Goal: Transaction & Acquisition: Purchase product/service

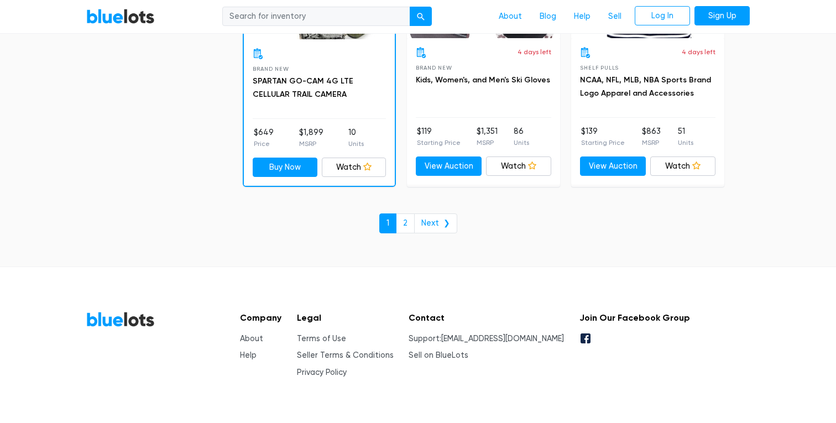
scroll to position [4863, 0]
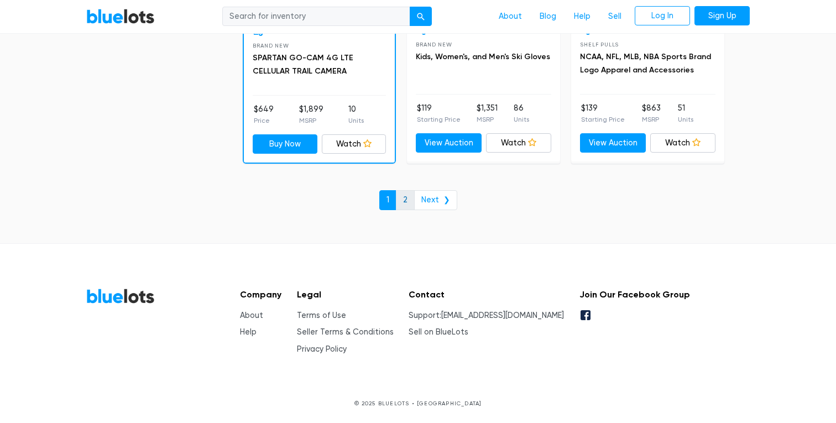
click at [407, 193] on link "2" at bounding box center [405, 200] width 19 height 20
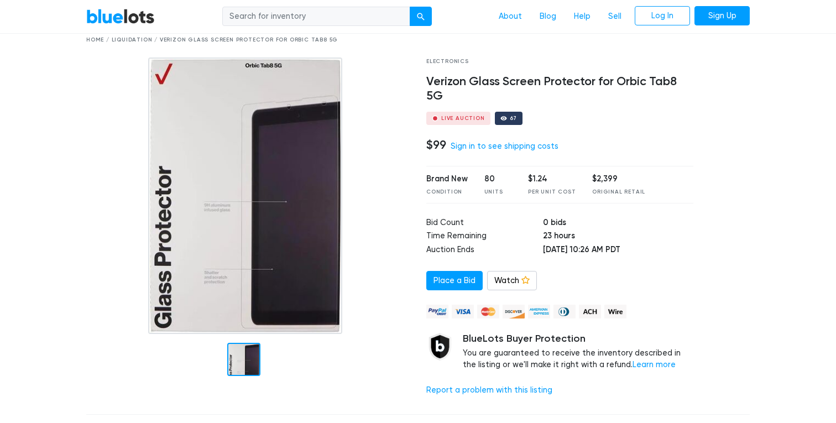
scroll to position [59, 0]
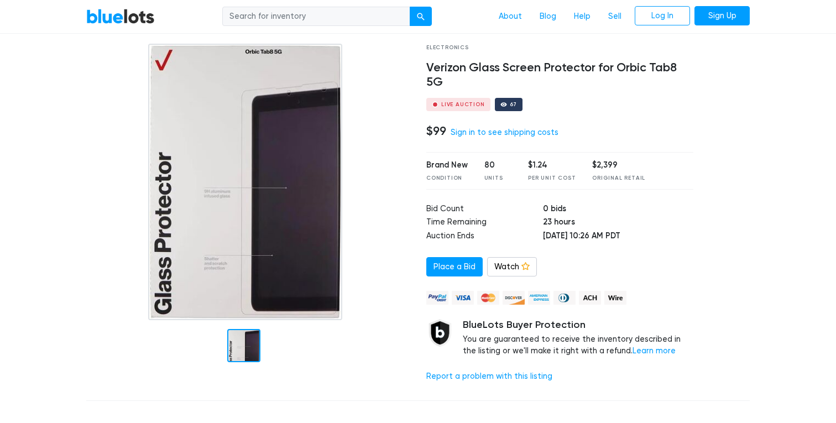
click at [250, 345] on div at bounding box center [243, 345] width 33 height 33
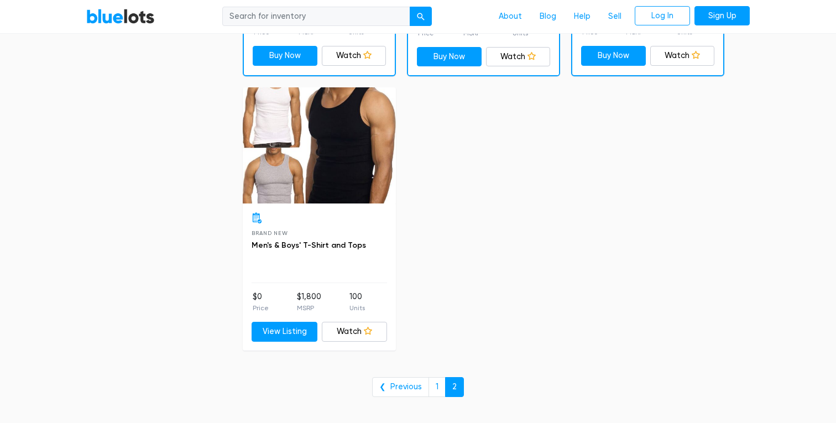
scroll to position [612, 0]
